Goal: Navigation & Orientation: Find specific page/section

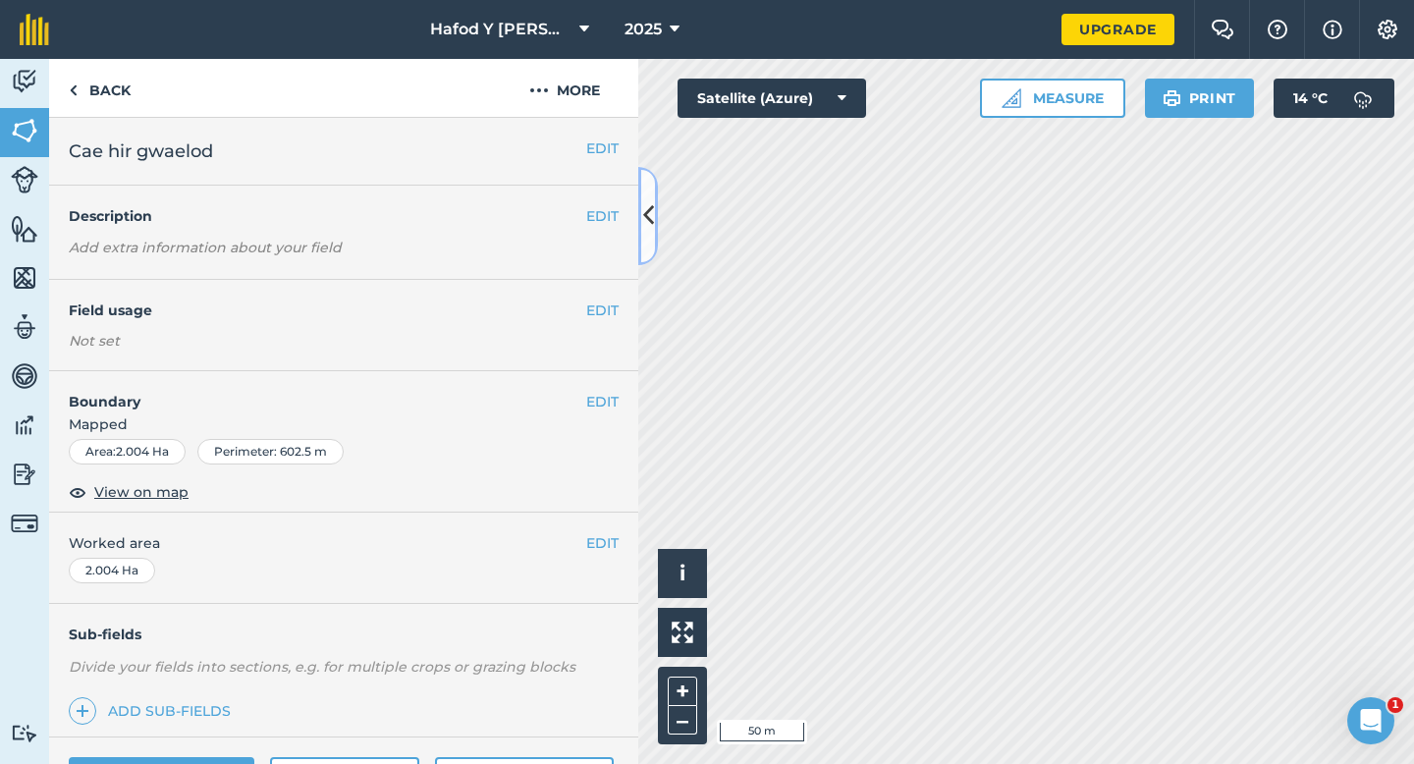
click at [653, 199] on icon at bounding box center [648, 215] width 11 height 34
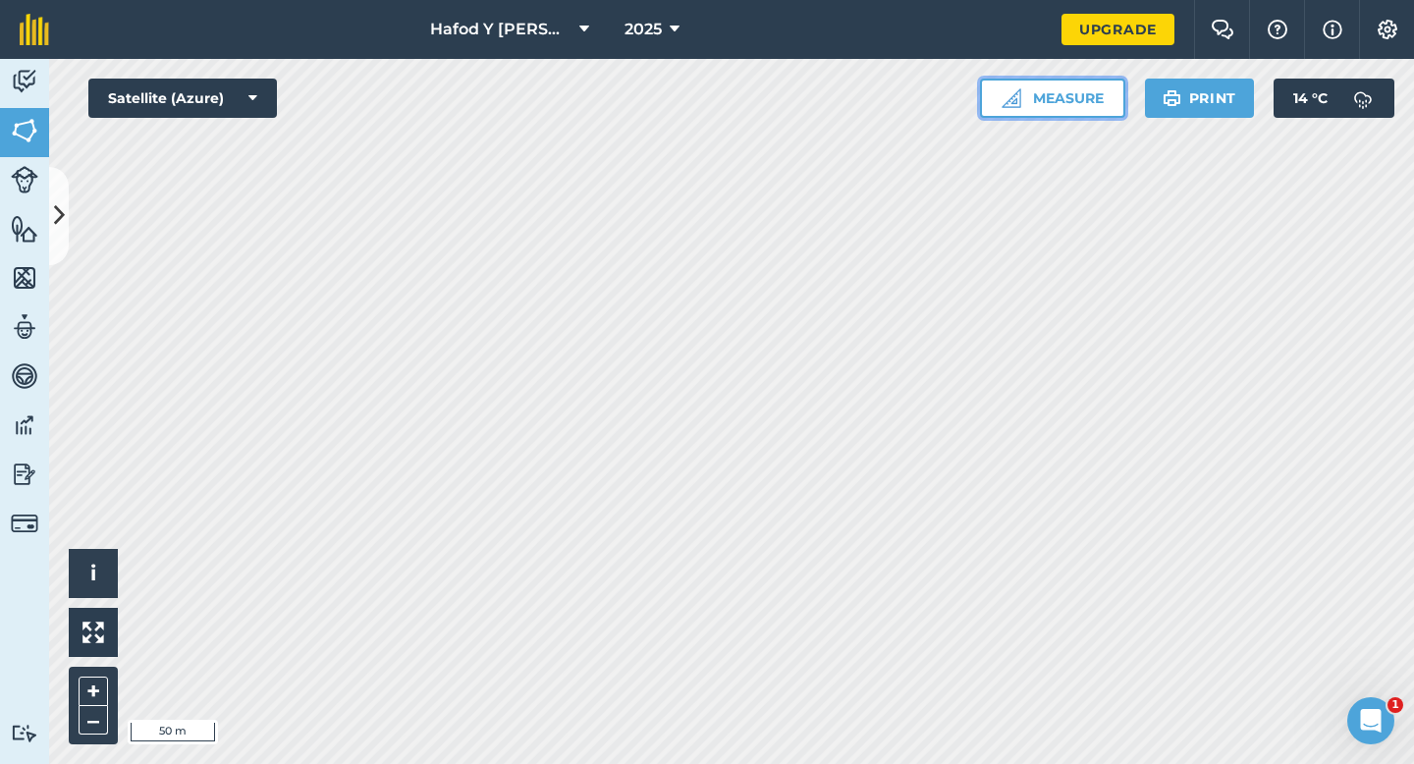
click at [1070, 104] on button "Measure" at bounding box center [1052, 98] width 145 height 39
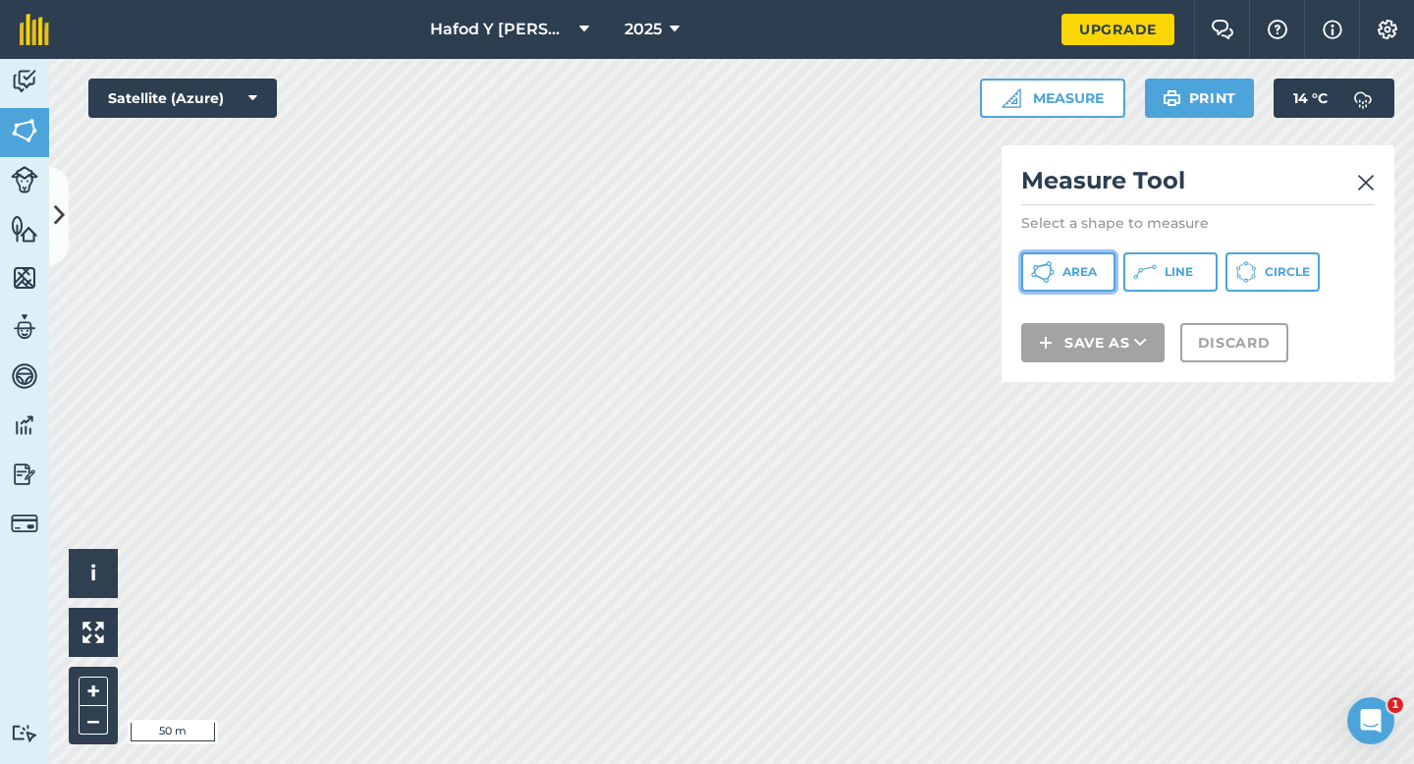
click at [1063, 271] on span "Area" at bounding box center [1080, 272] width 34 height 16
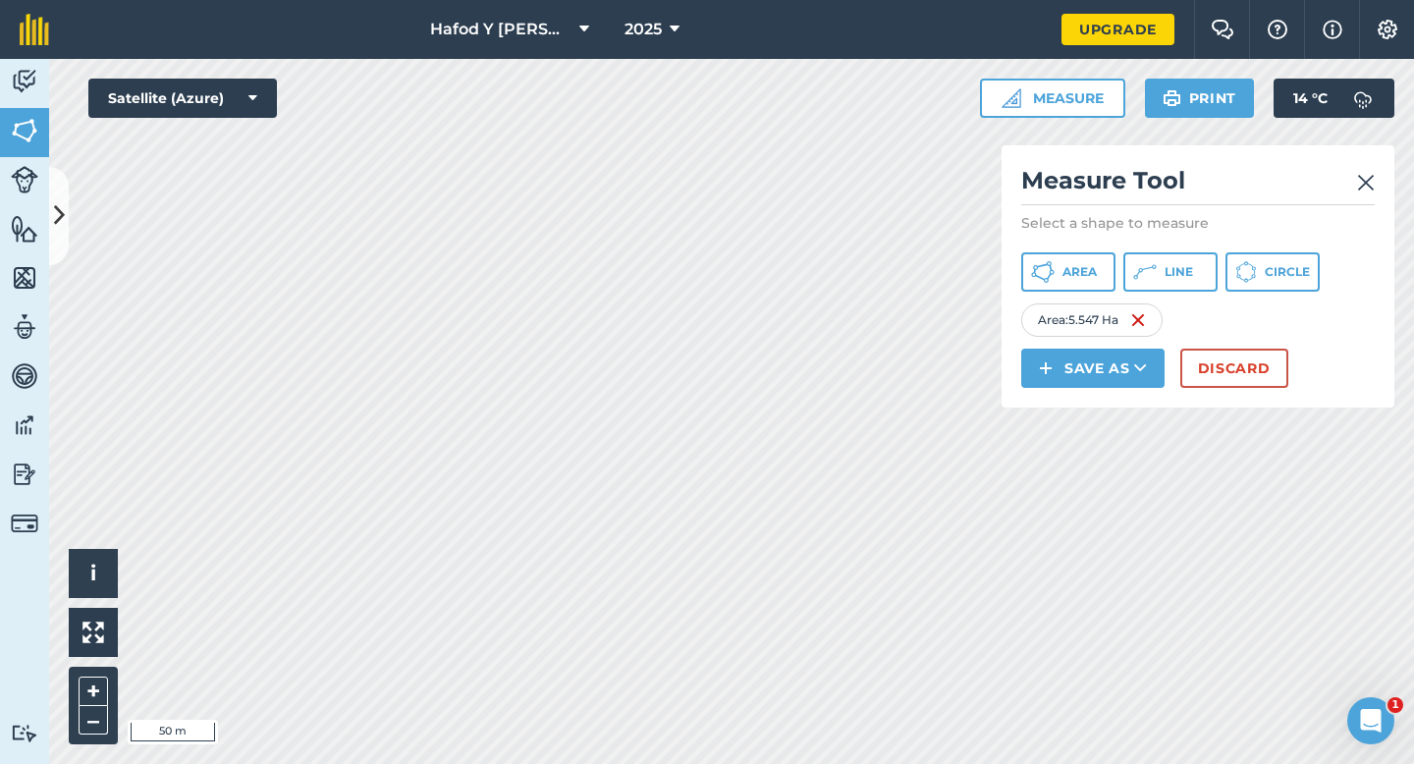
click at [1365, 182] on img at bounding box center [1366, 183] width 18 height 24
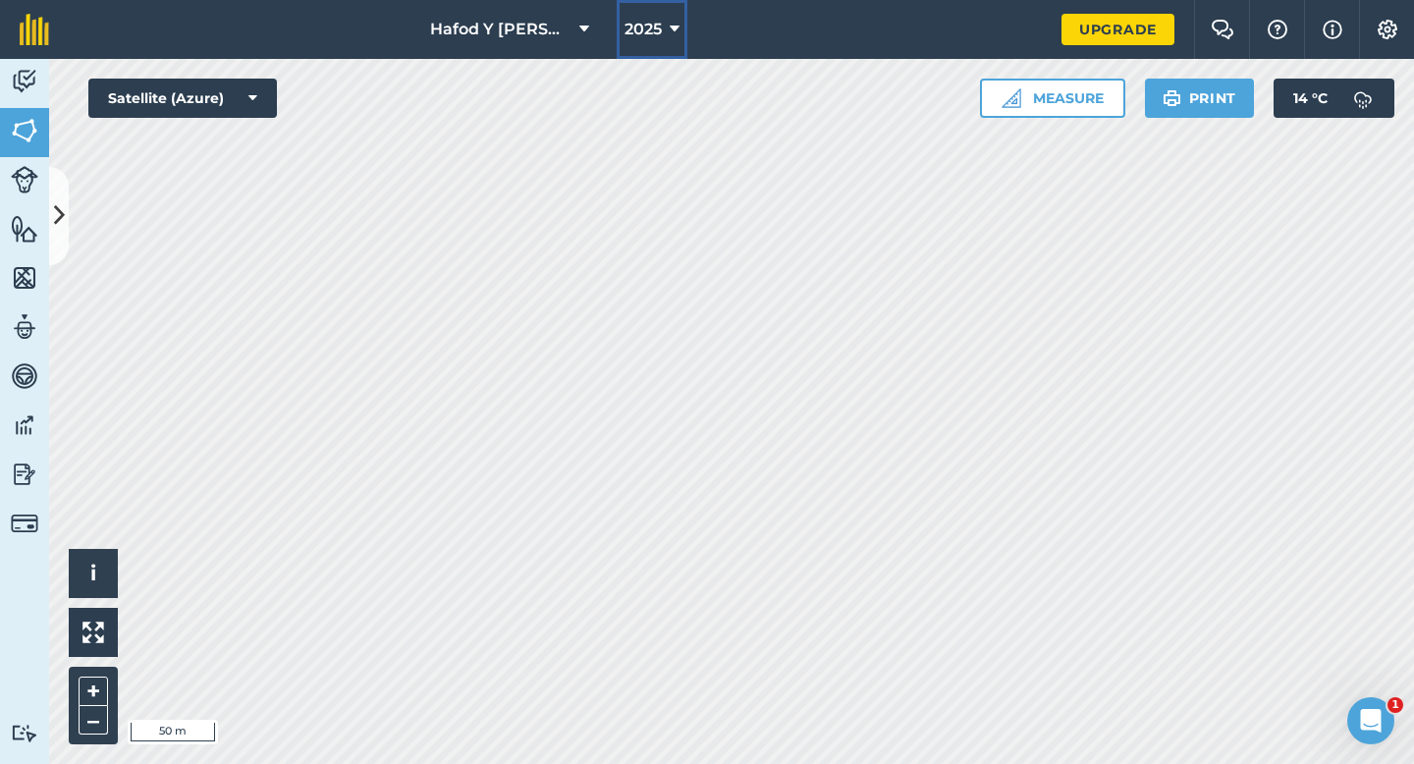
click at [666, 37] on button "2025" at bounding box center [652, 29] width 71 height 59
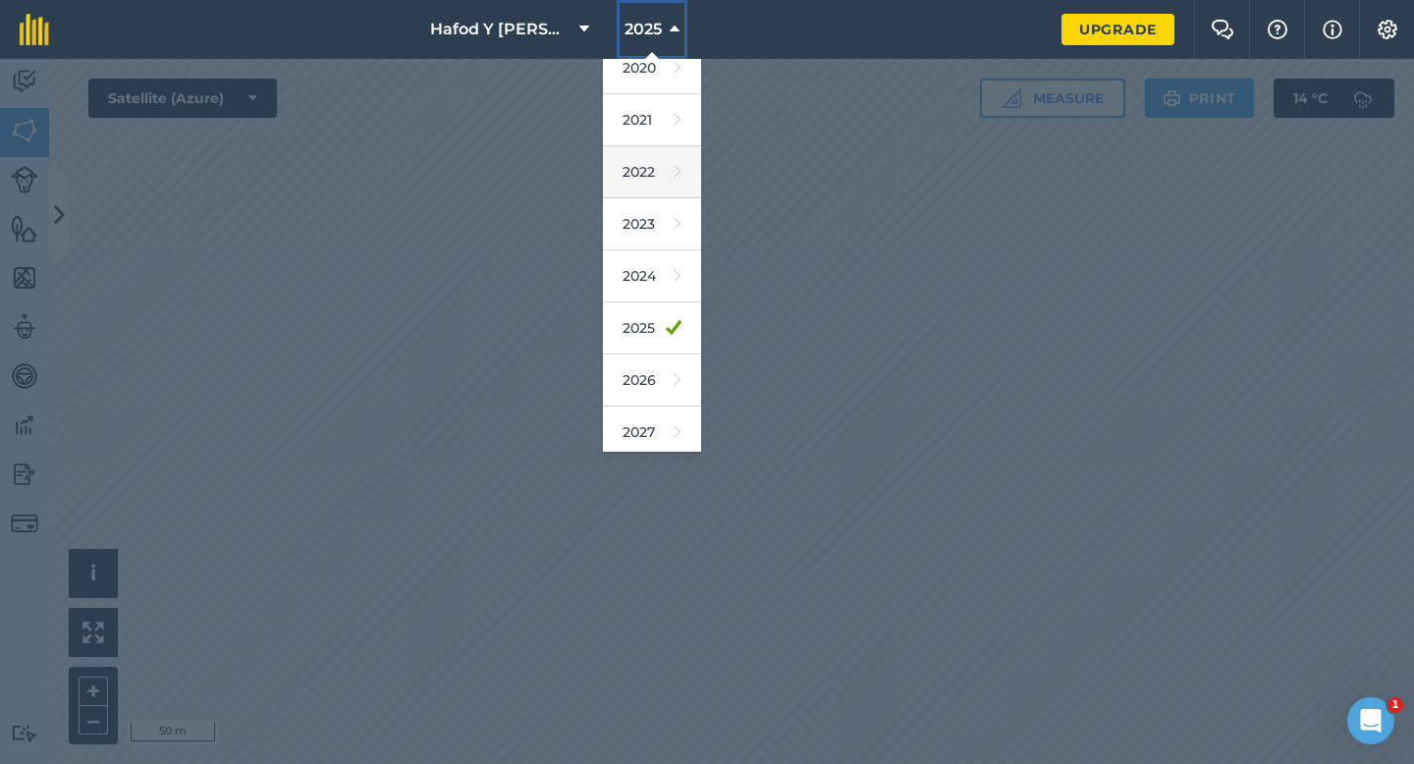
scroll to position [180, 0]
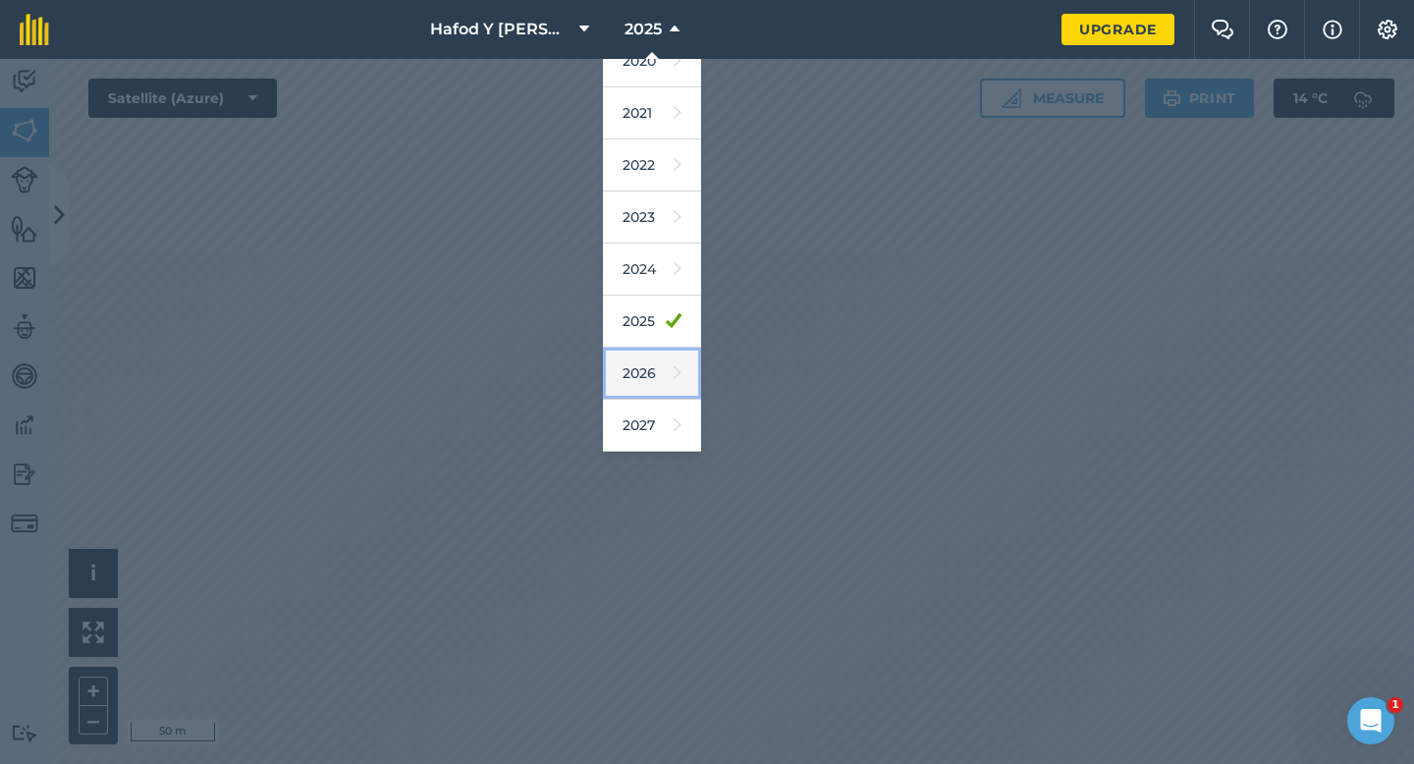
click at [674, 377] on icon at bounding box center [678, 372] width 8 height 27
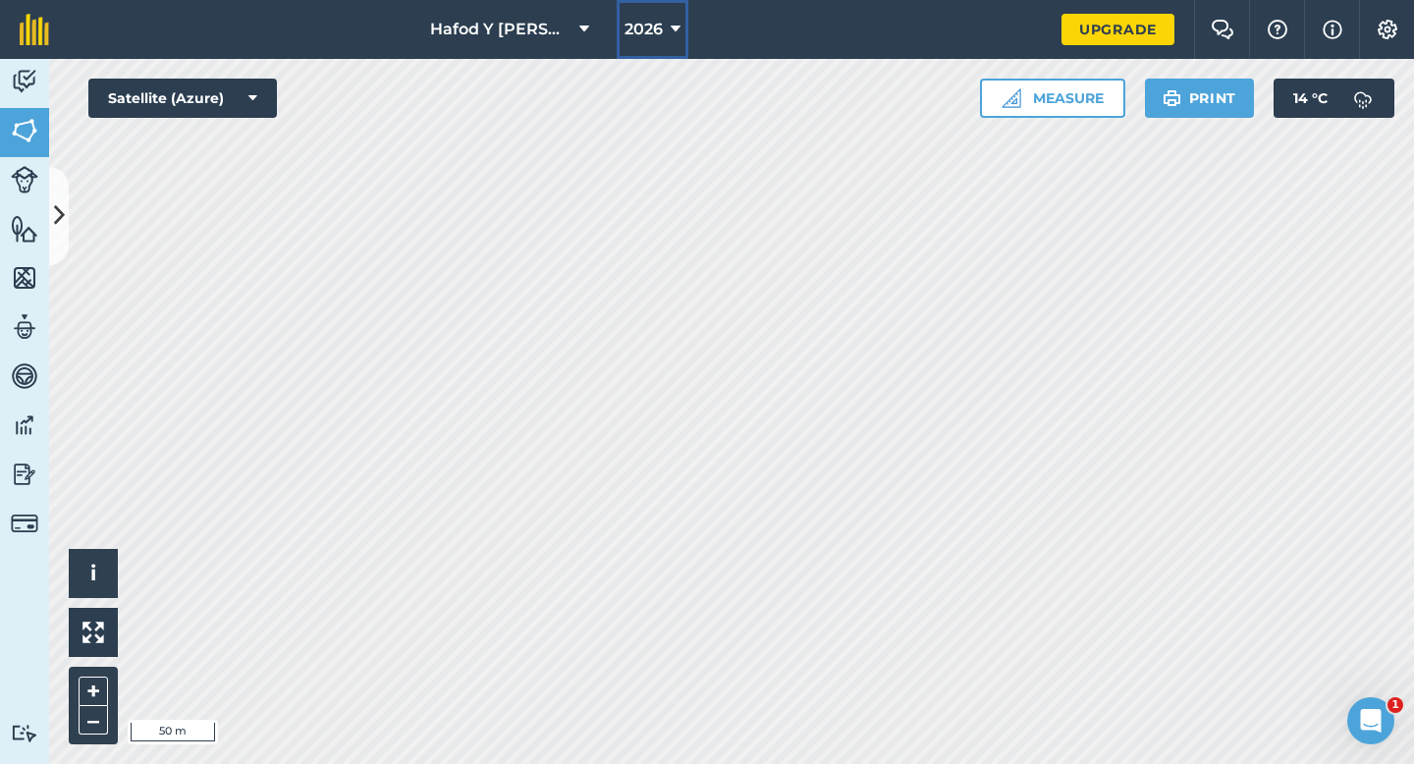
click at [685, 34] on button "2026" at bounding box center [653, 29] width 72 height 59
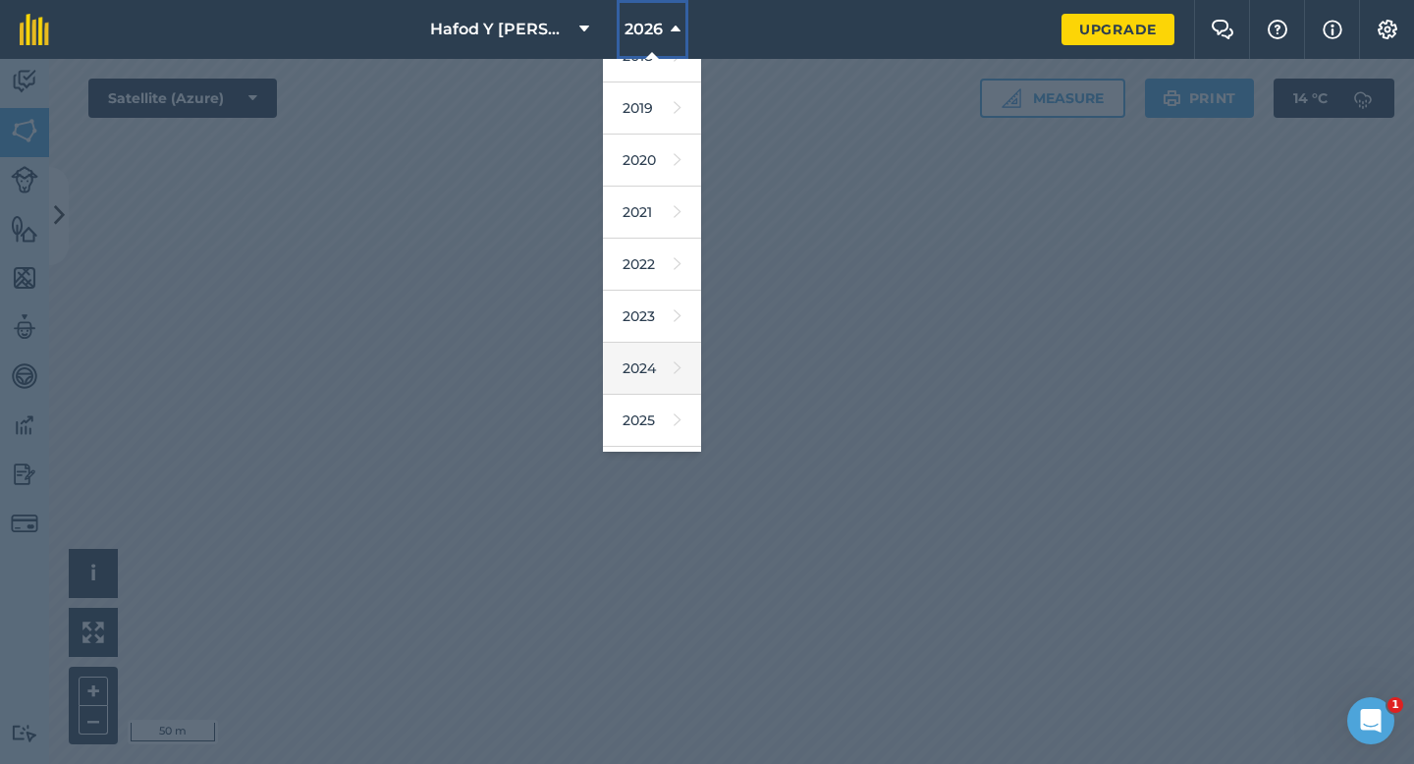
scroll to position [154, 0]
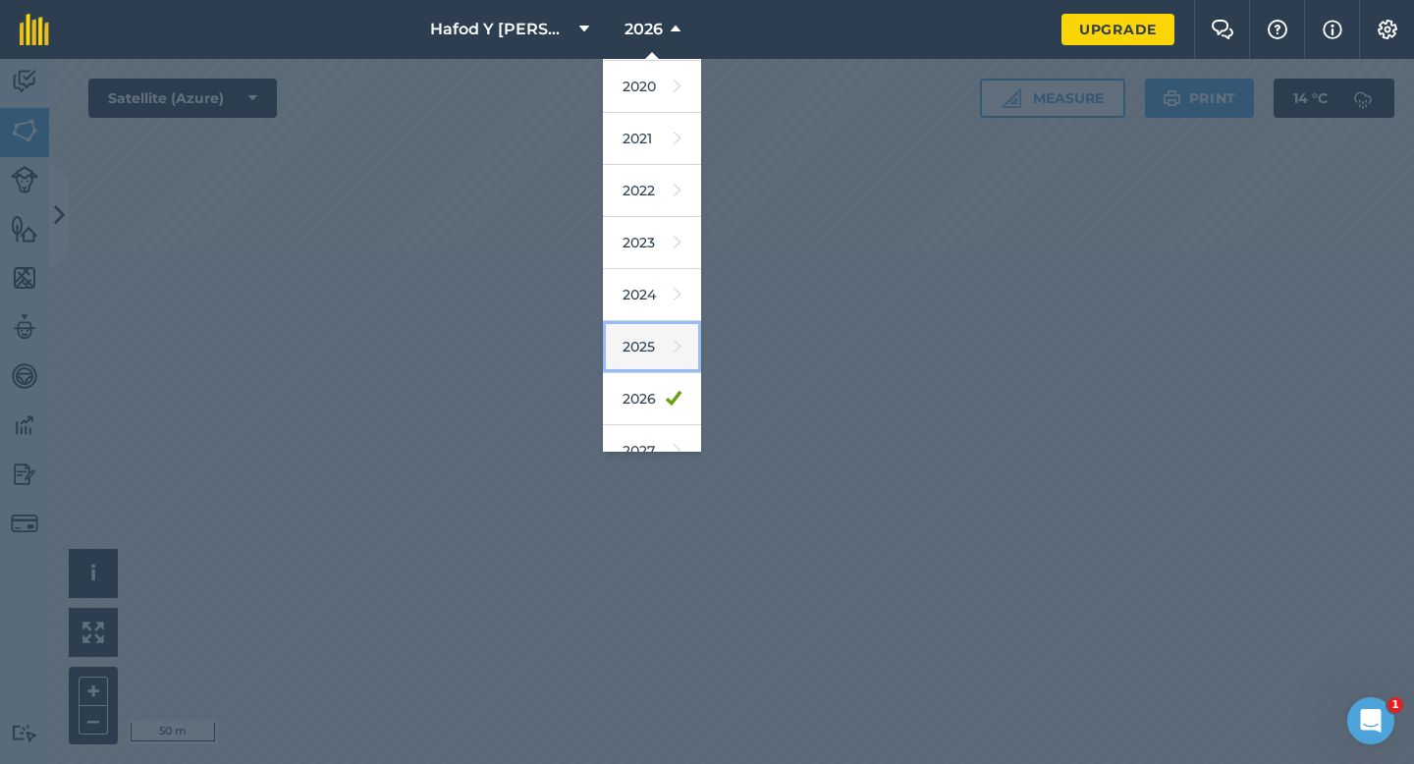
click at [674, 352] on icon at bounding box center [678, 346] width 8 height 27
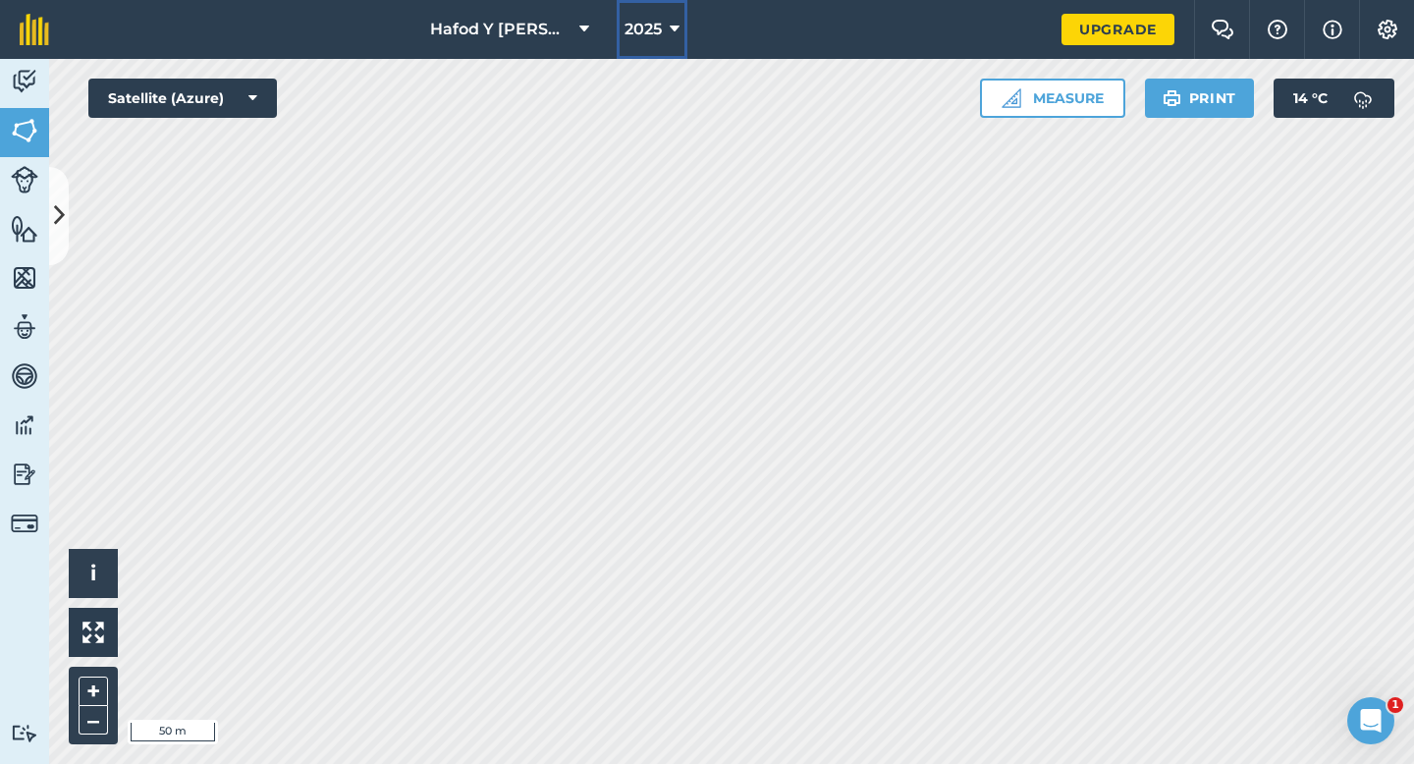
click at [675, 26] on icon at bounding box center [675, 30] width 10 height 24
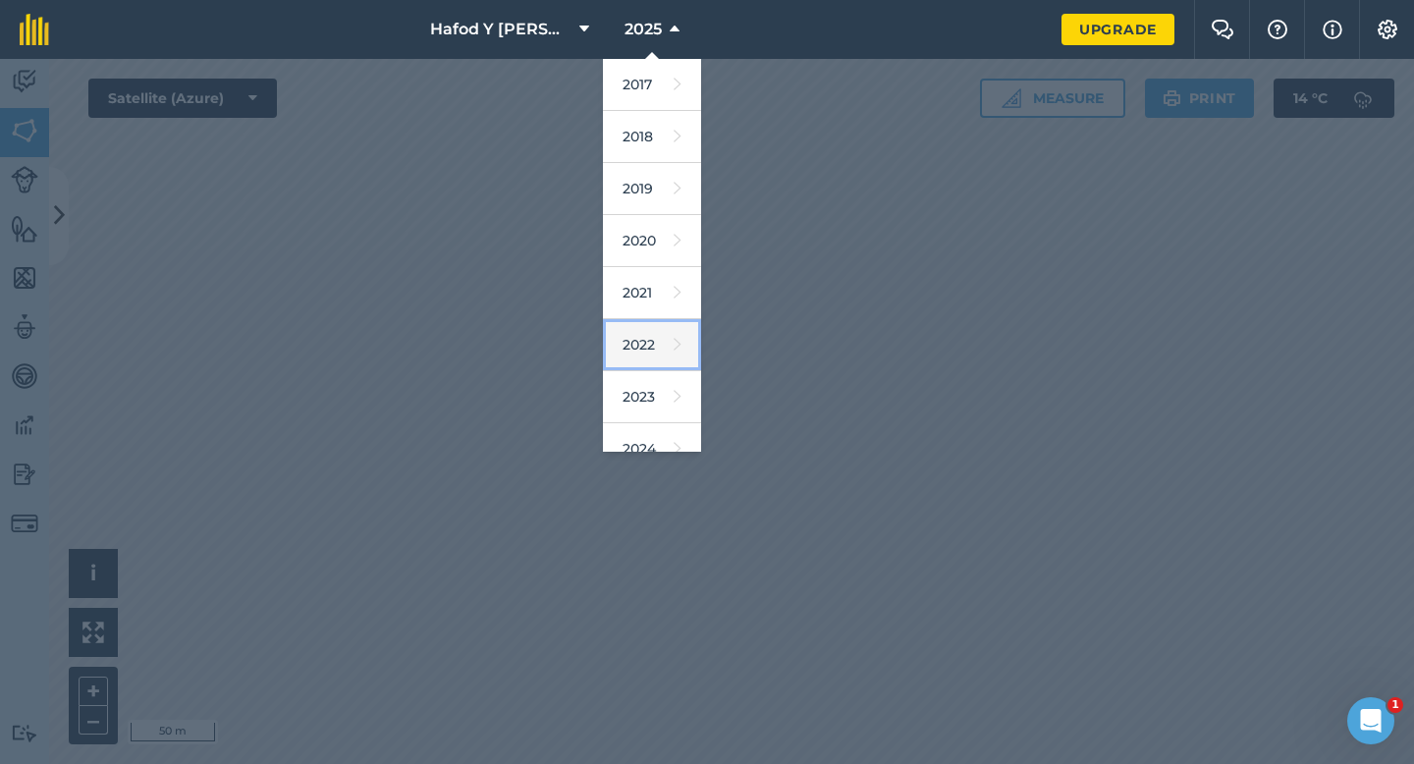
click at [674, 338] on icon at bounding box center [678, 344] width 8 height 27
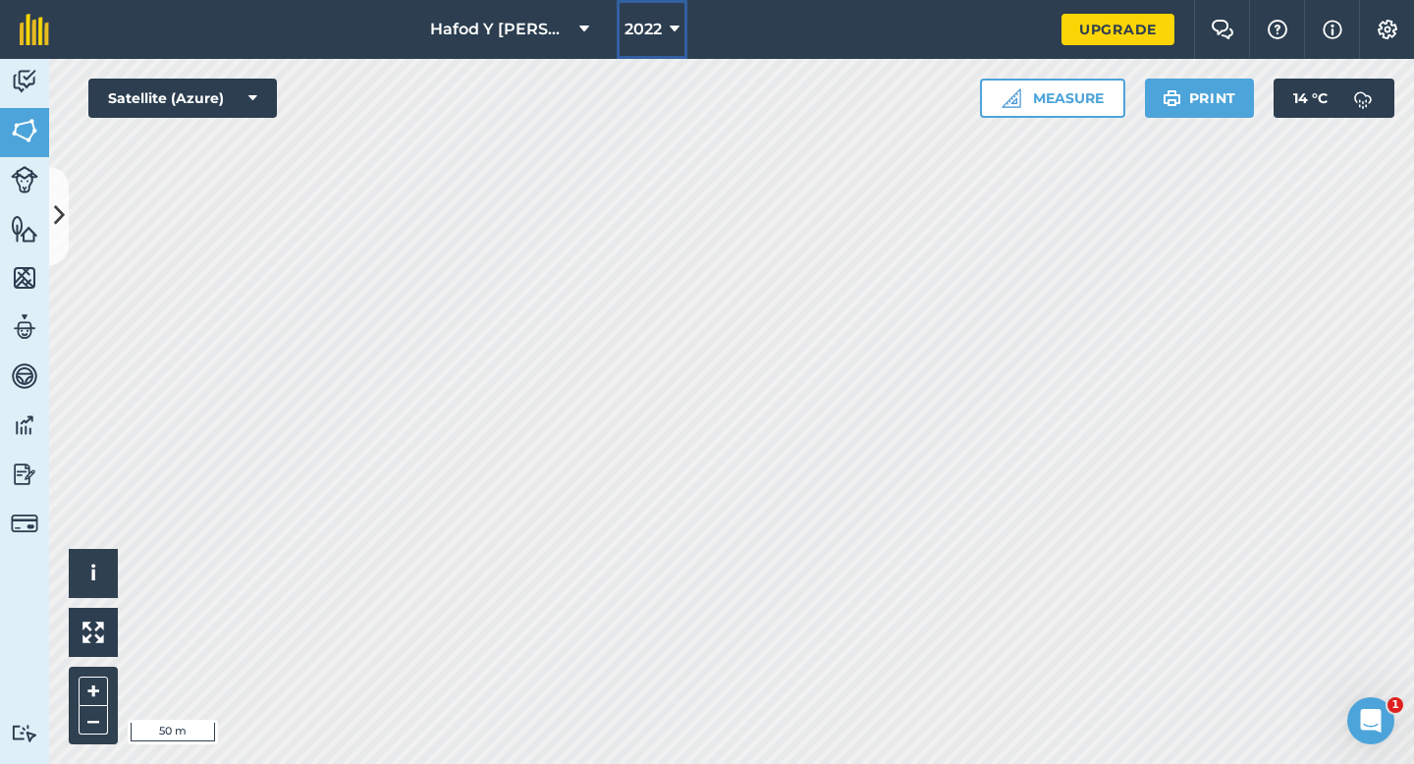
click at [670, 27] on icon at bounding box center [675, 30] width 10 height 24
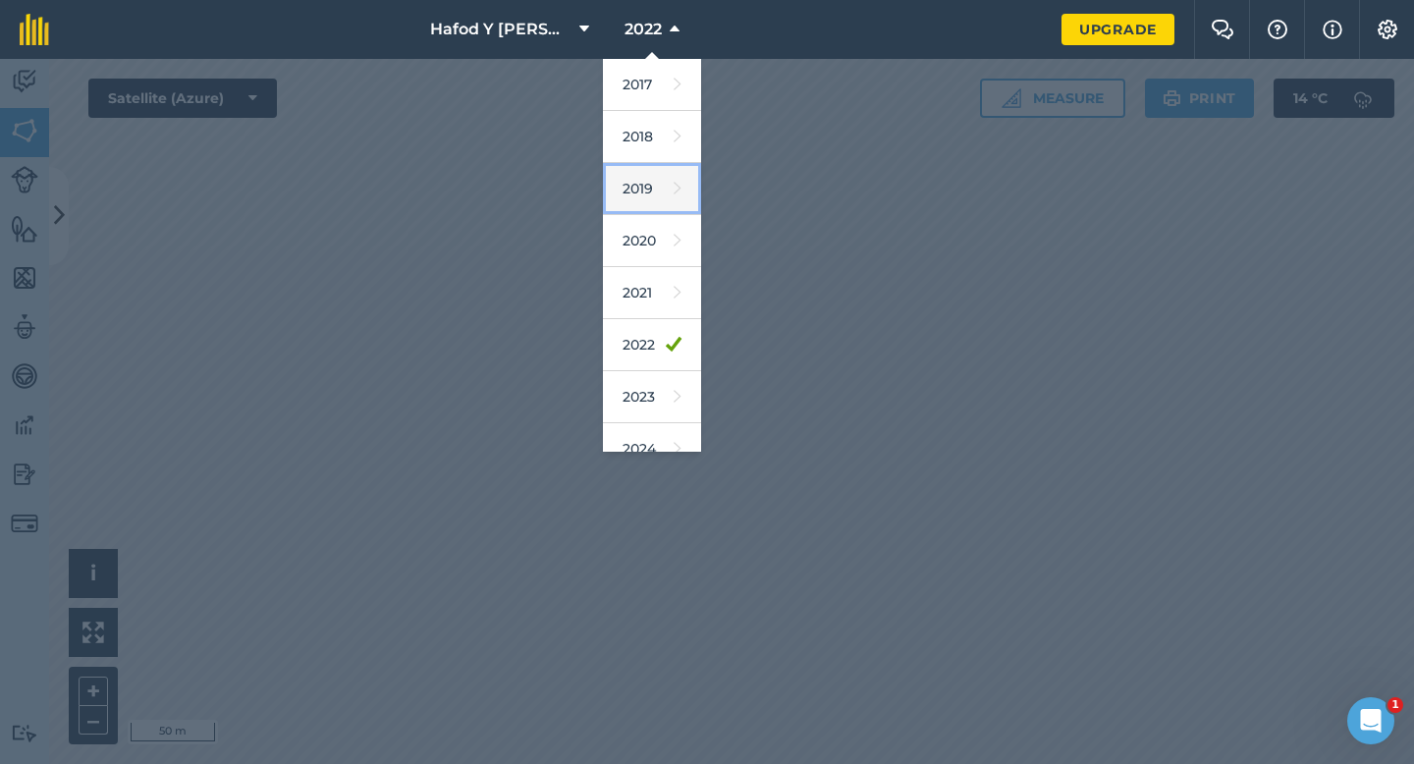
click at [650, 193] on link "2019" at bounding box center [652, 189] width 98 height 52
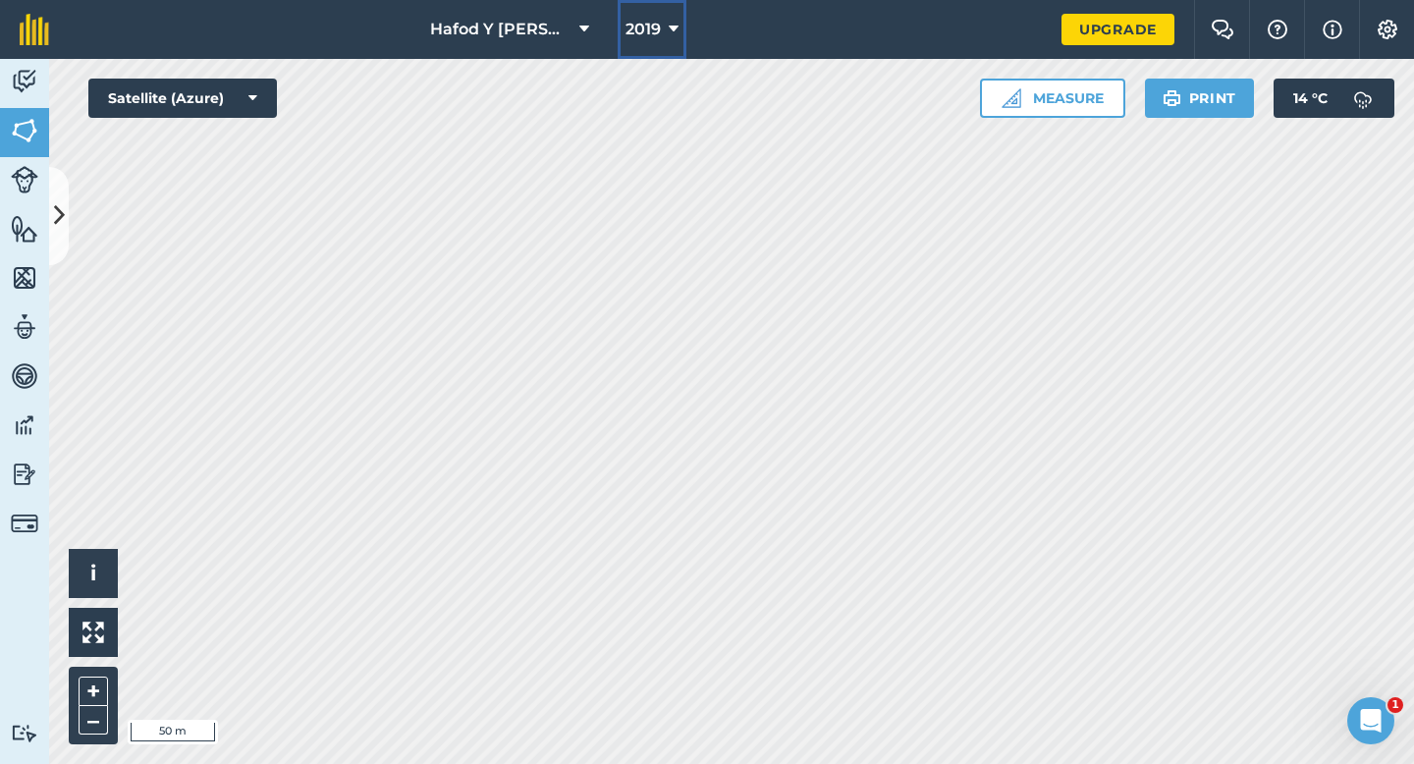
click at [669, 26] on icon at bounding box center [674, 30] width 10 height 24
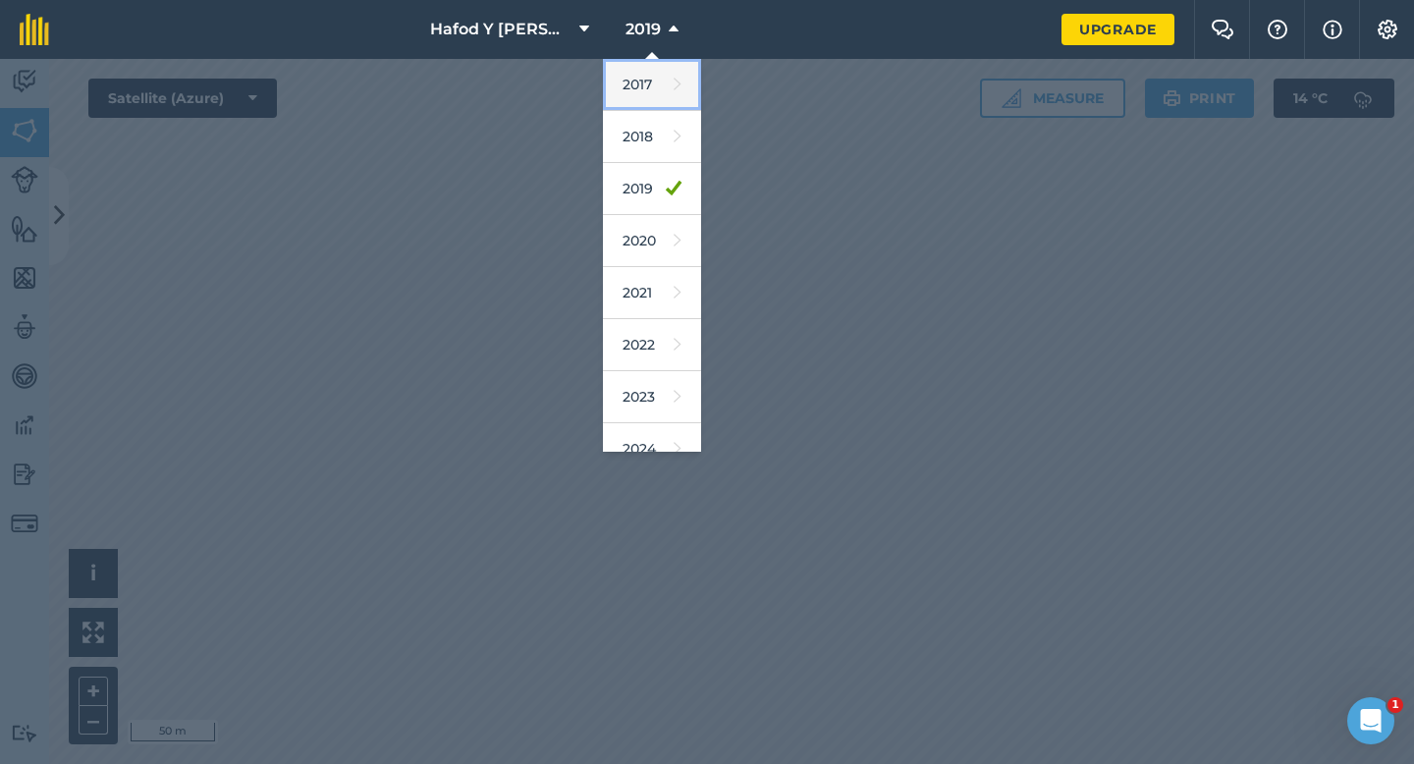
click at [674, 83] on icon at bounding box center [678, 84] width 8 height 27
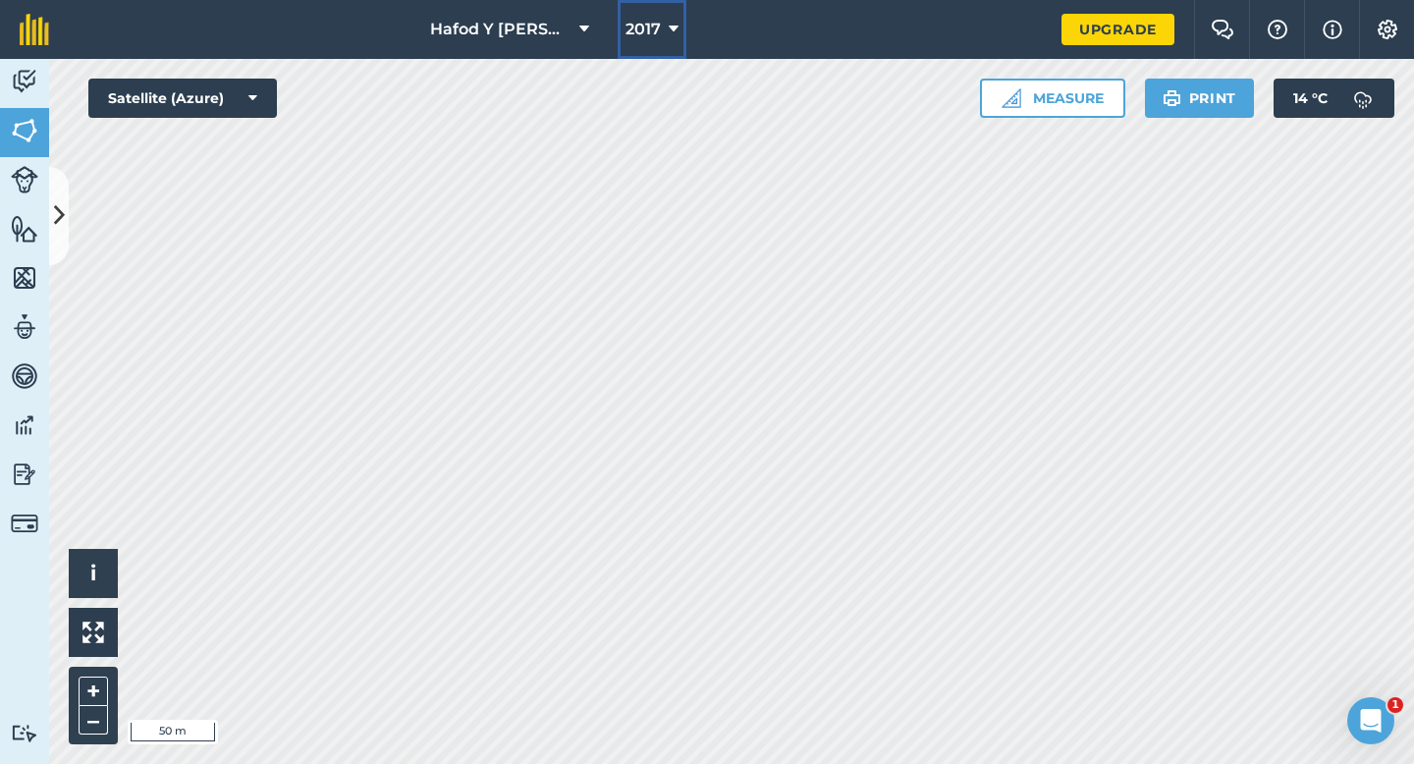
click at [663, 31] on button "2017" at bounding box center [652, 29] width 69 height 59
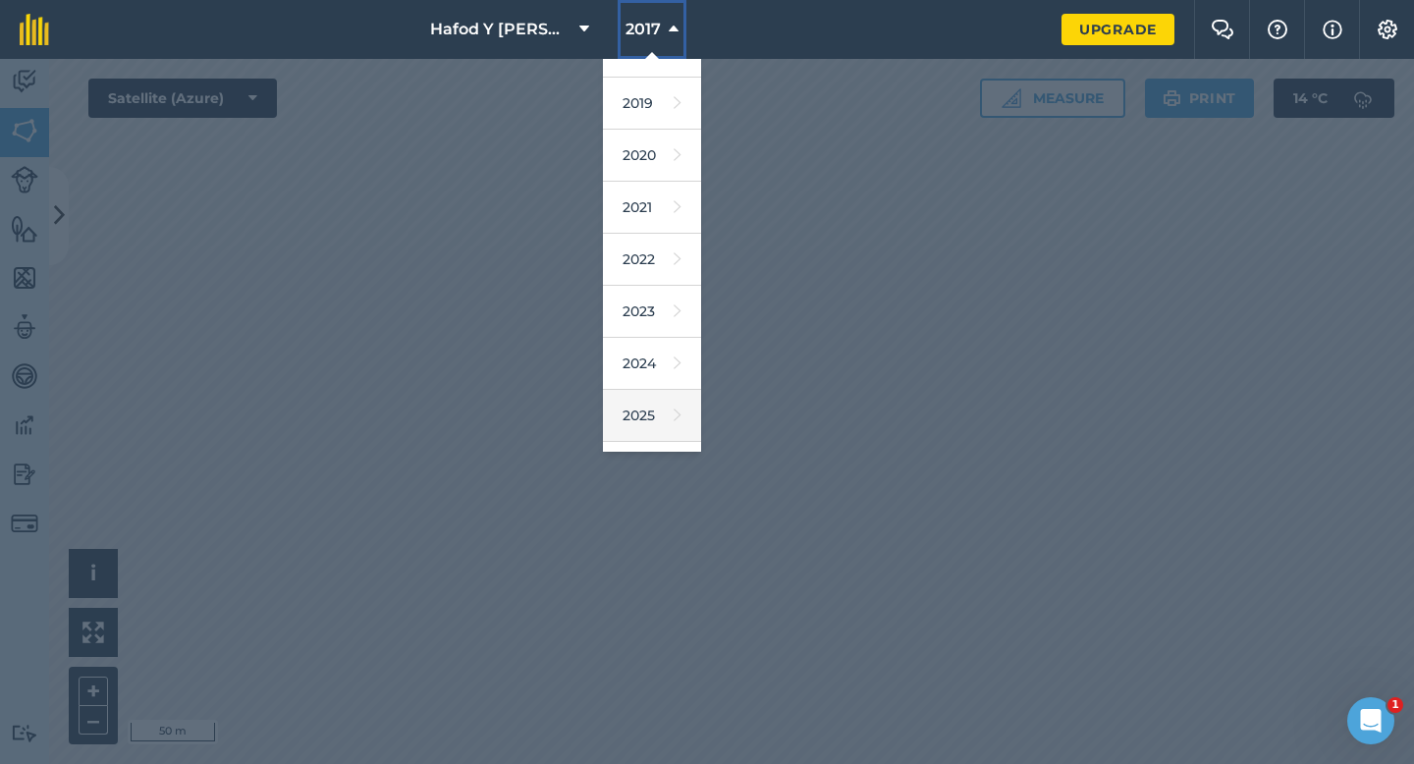
scroll to position [100, 0]
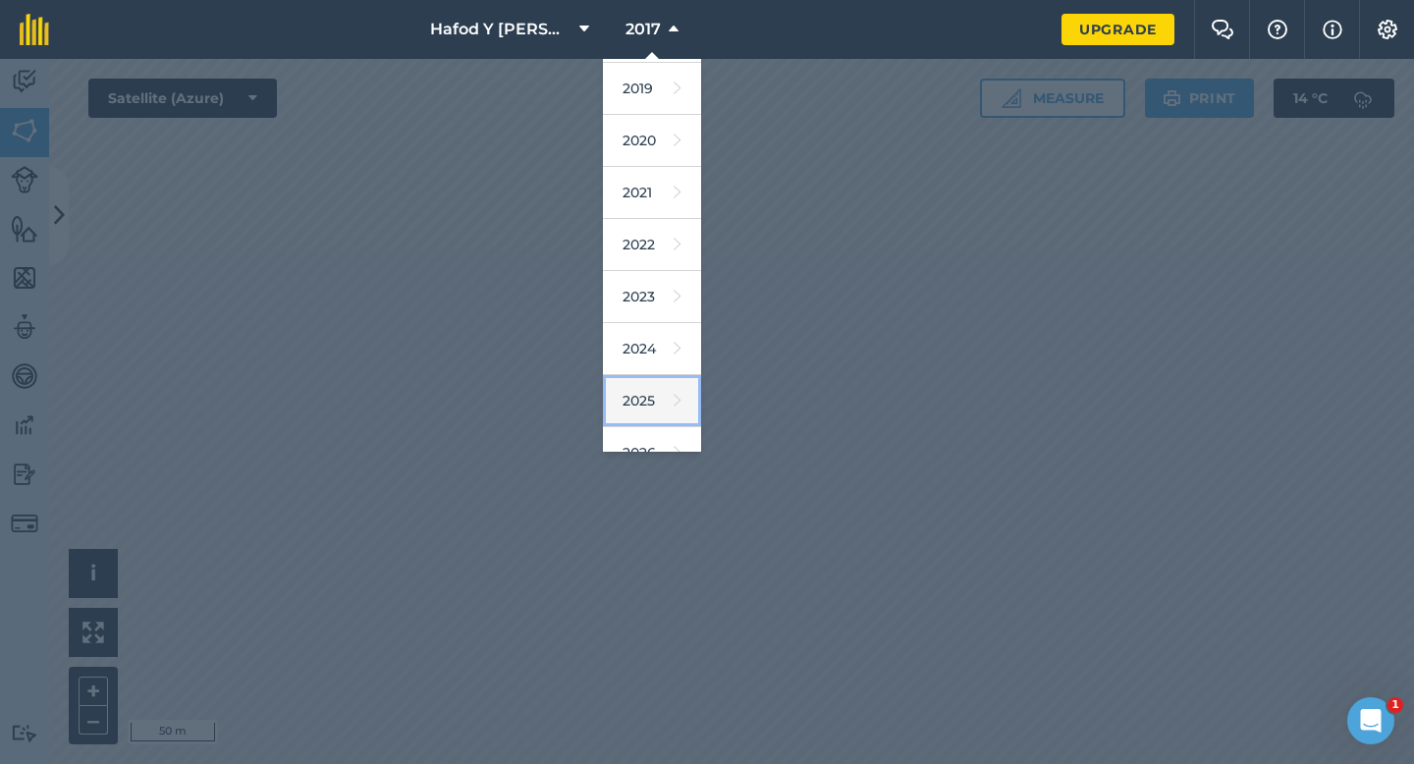
click at [674, 398] on icon at bounding box center [678, 400] width 8 height 27
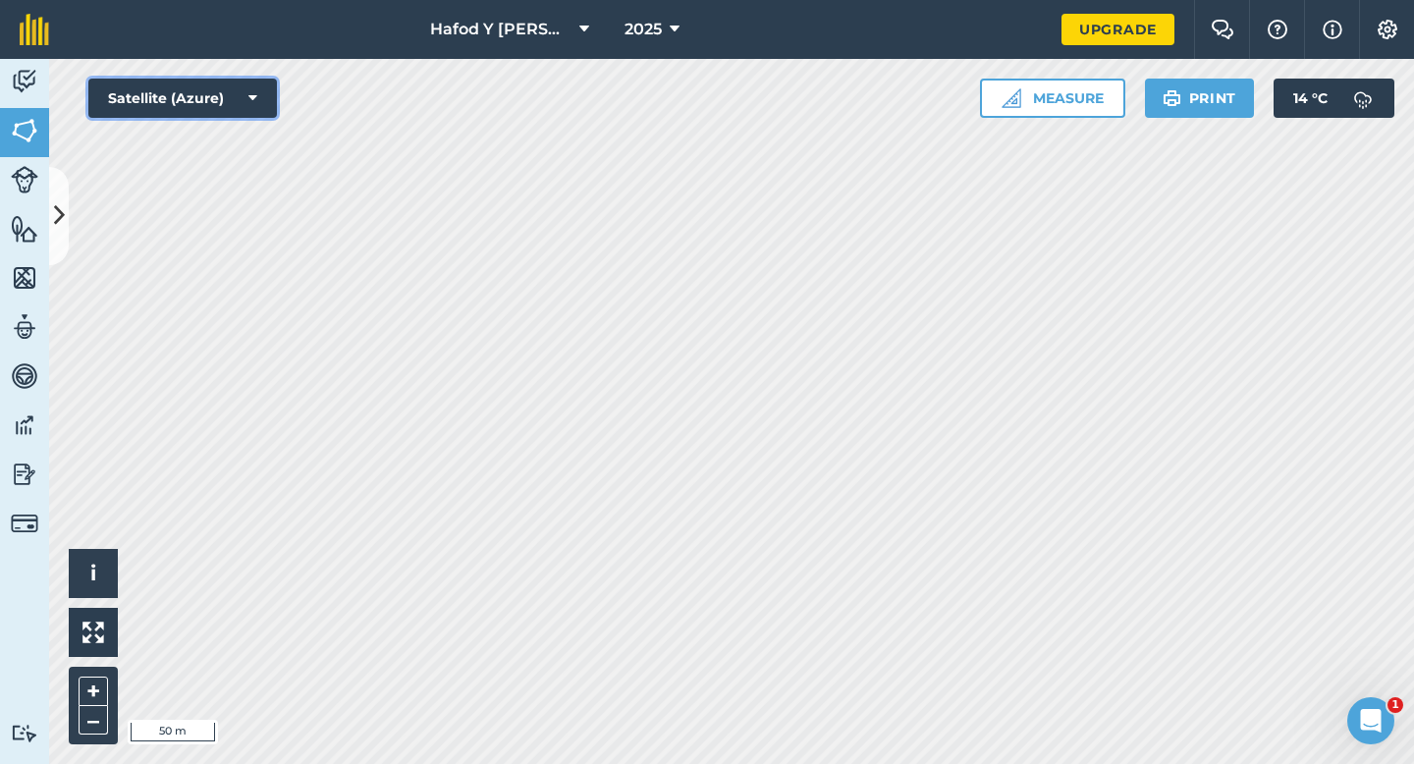
click at [247, 95] on button "Satellite (Azure)" at bounding box center [182, 98] width 189 height 39
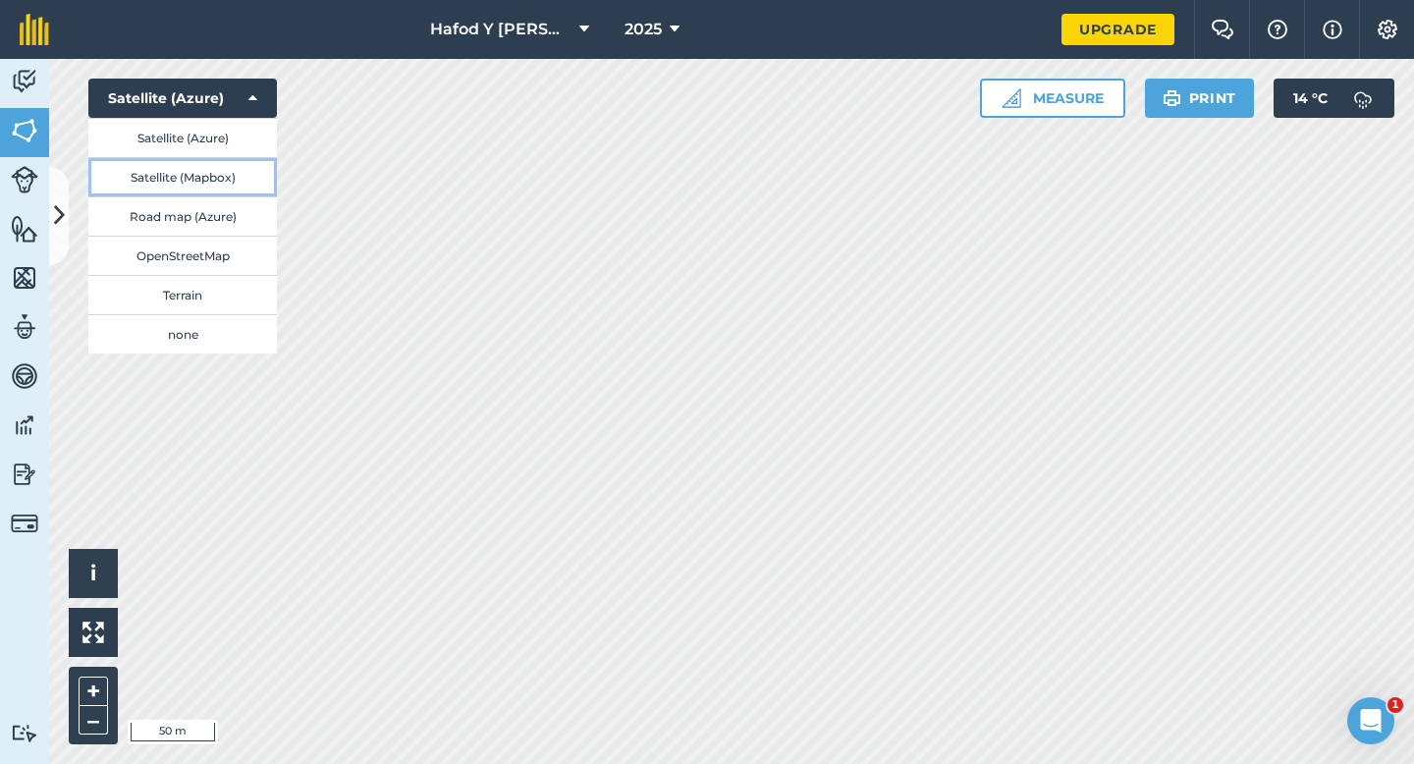
click at [216, 178] on button "Satellite (Mapbox)" at bounding box center [182, 176] width 189 height 39
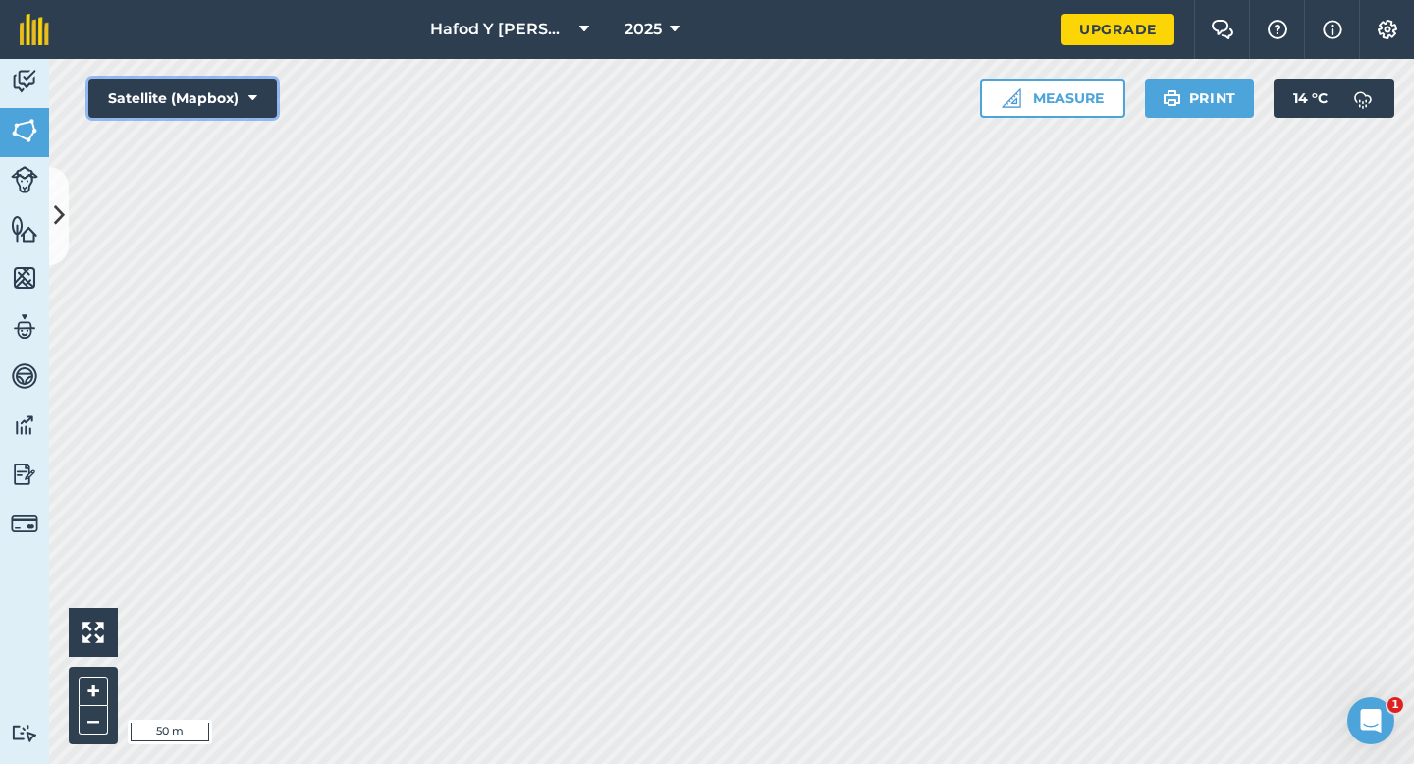
click at [256, 100] on icon at bounding box center [252, 98] width 9 height 20
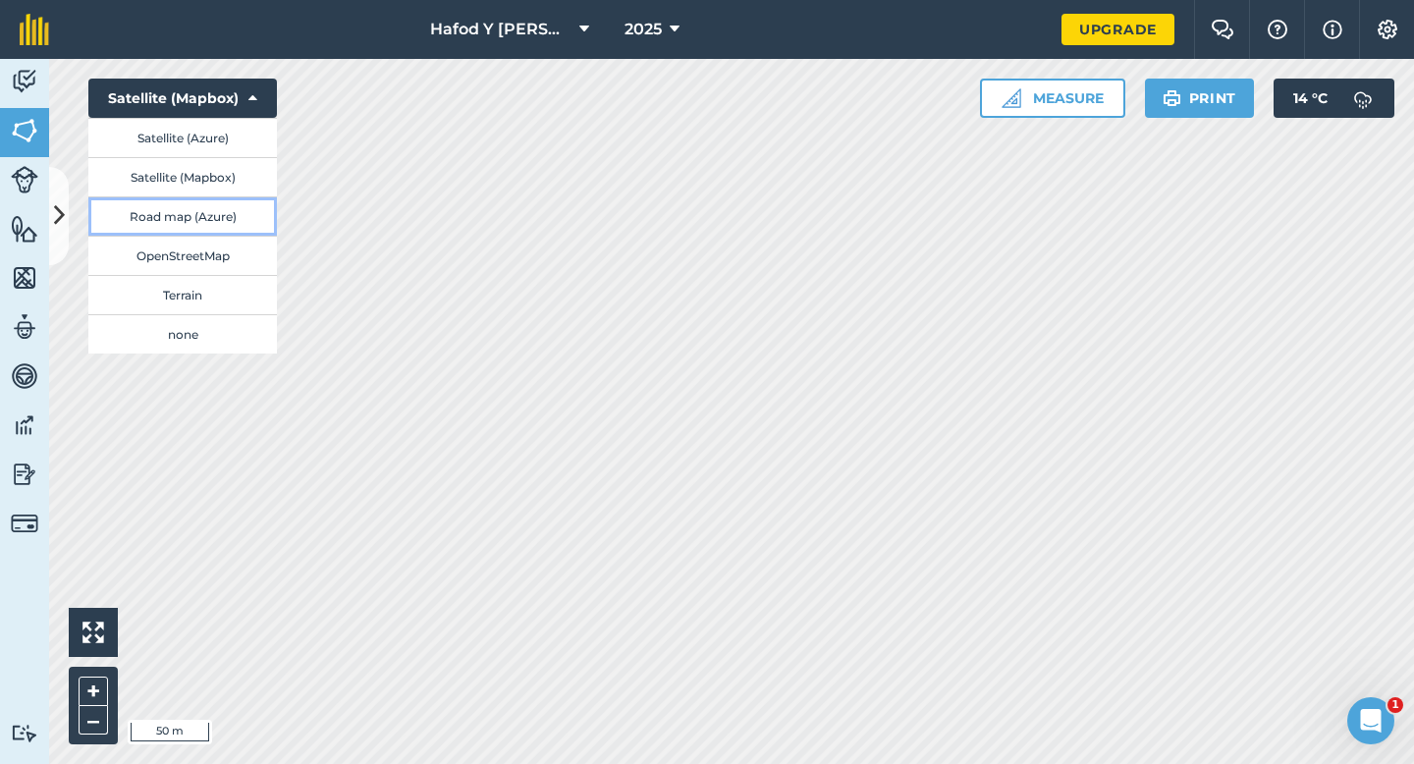
click at [240, 222] on button "Road map (Azure)" at bounding box center [182, 215] width 189 height 39
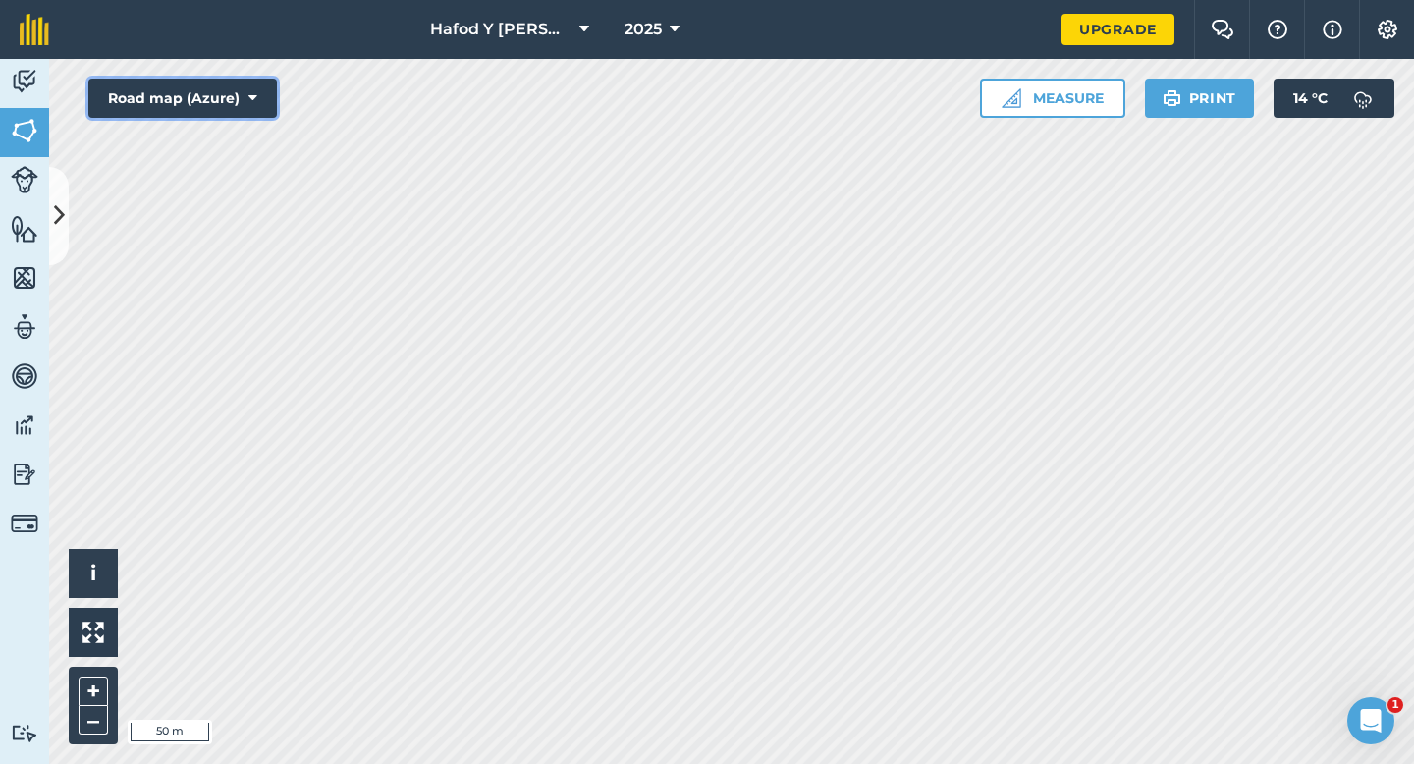
click at [258, 99] on button "Road map (Azure)" at bounding box center [182, 98] width 189 height 39
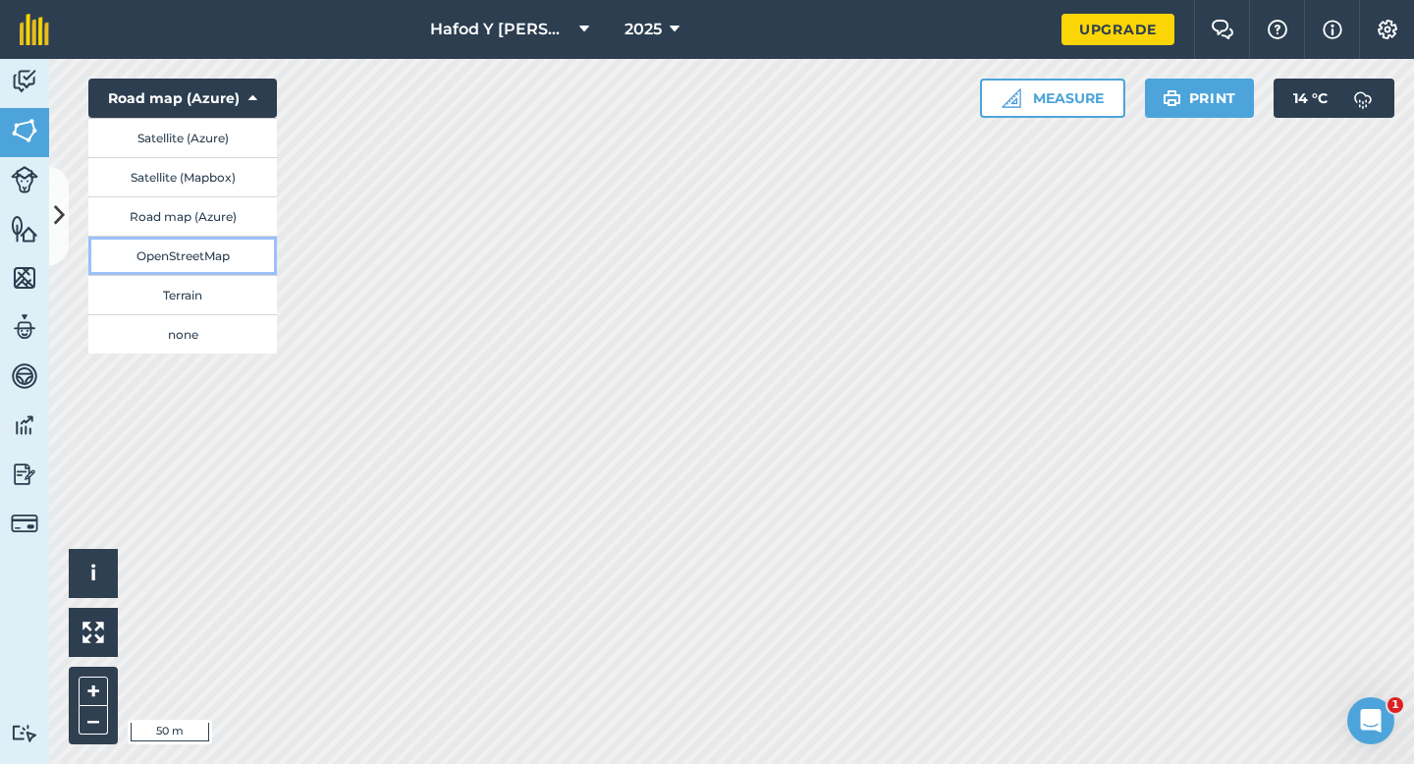
click at [225, 261] on button "OpenStreetMap" at bounding box center [182, 255] width 189 height 39
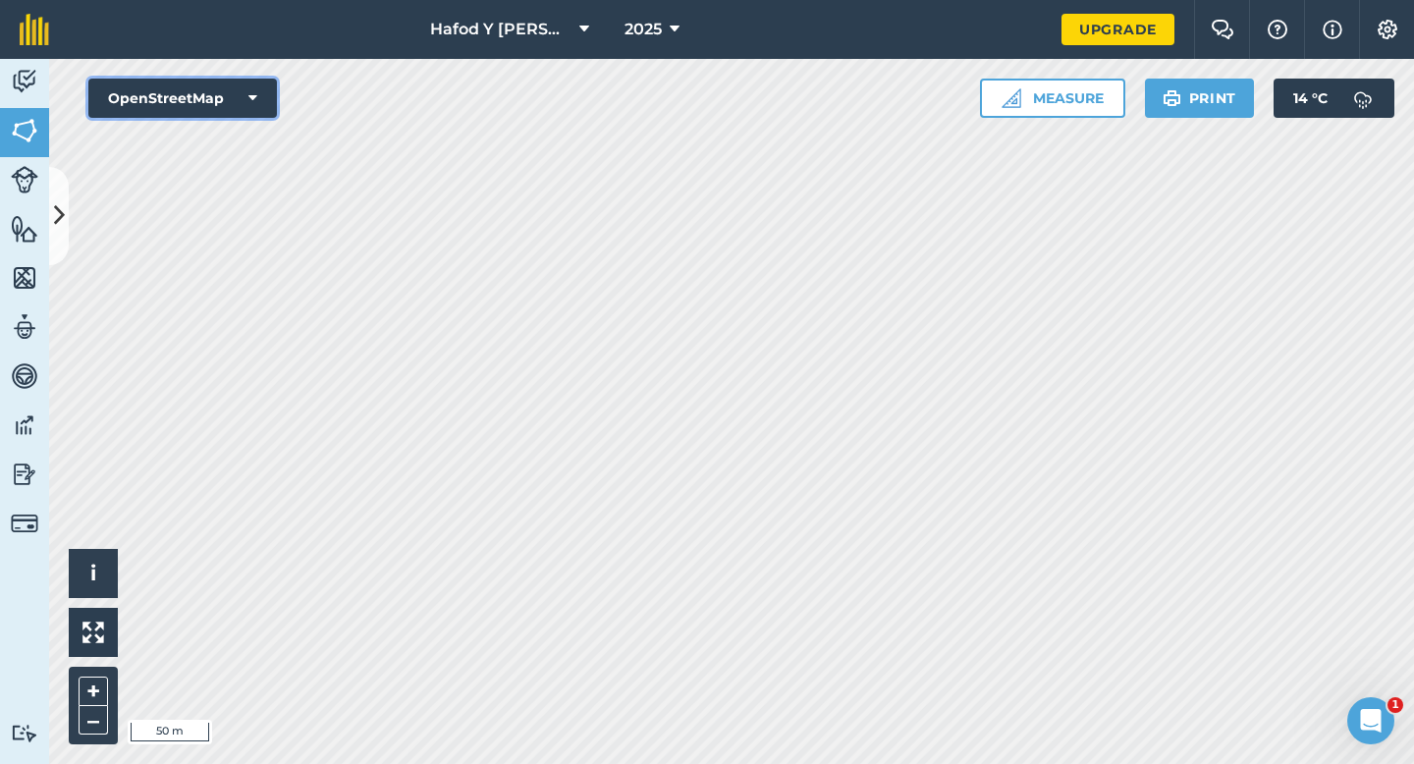
click at [236, 109] on button "OpenStreetMap" at bounding box center [182, 98] width 189 height 39
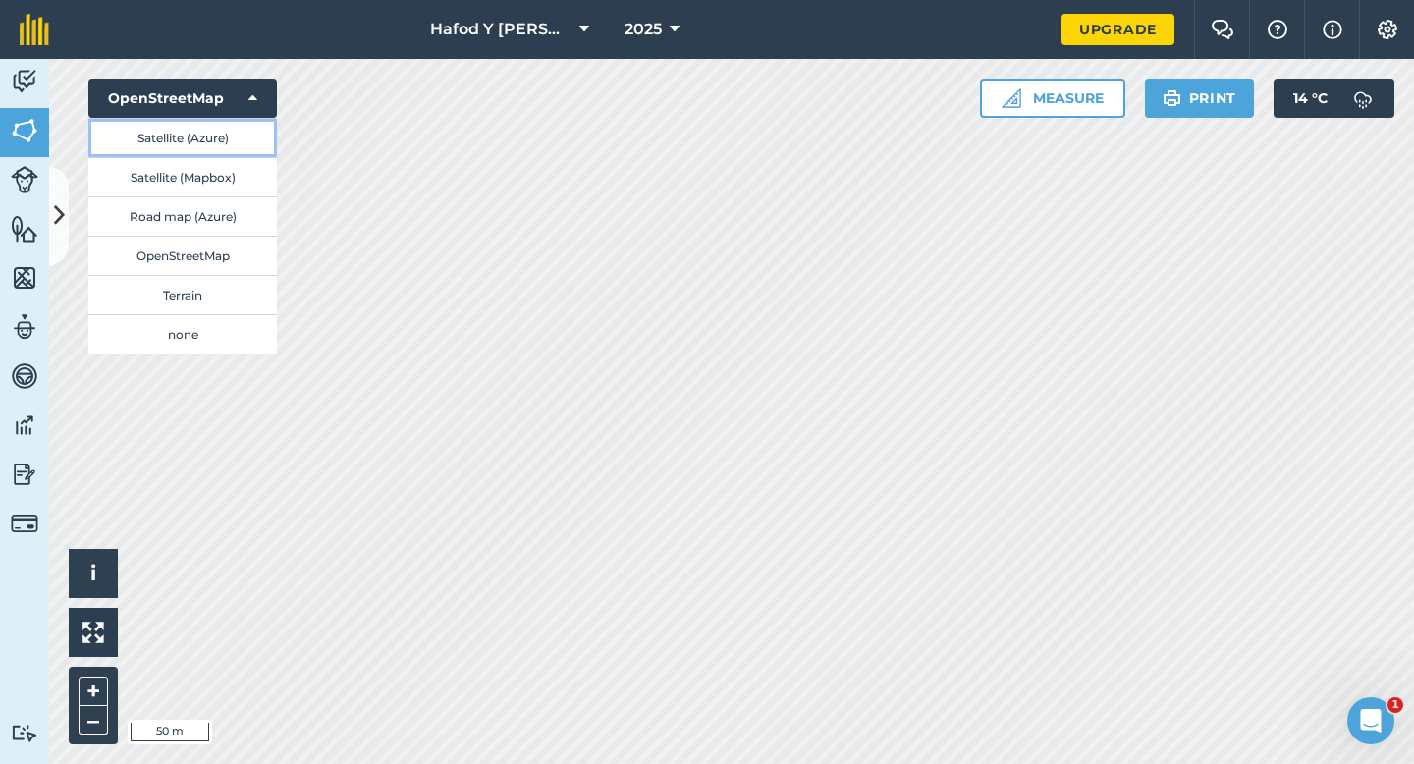
click at [224, 133] on button "Satellite (Azure)" at bounding box center [182, 137] width 189 height 39
